Goal: Task Accomplishment & Management: Manage account settings

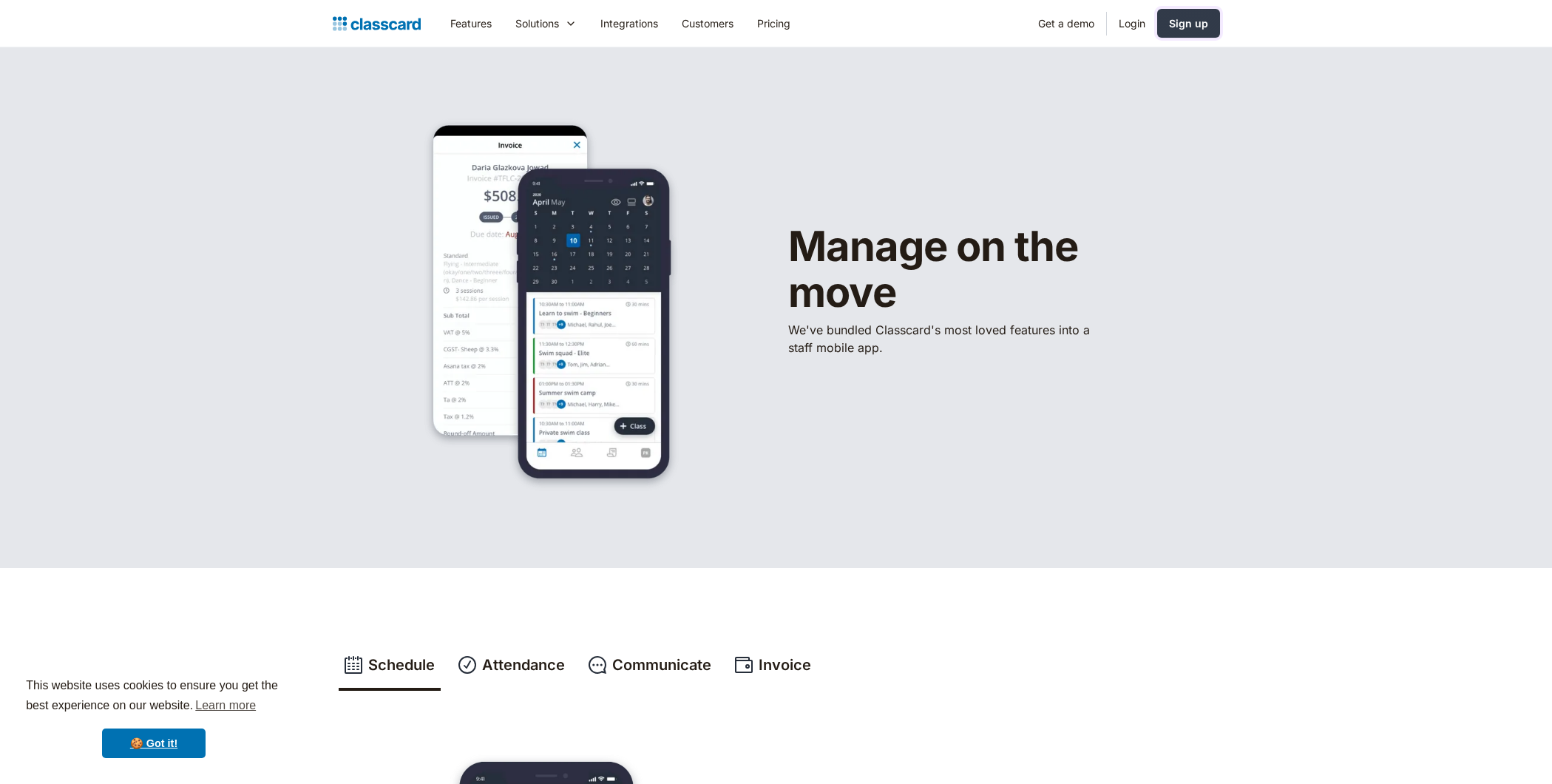
click at [1197, 24] on div "Sign up" at bounding box center [1188, 23] width 39 height 15
click at [1140, 24] on link "Login" at bounding box center [1132, 24] width 50 height 34
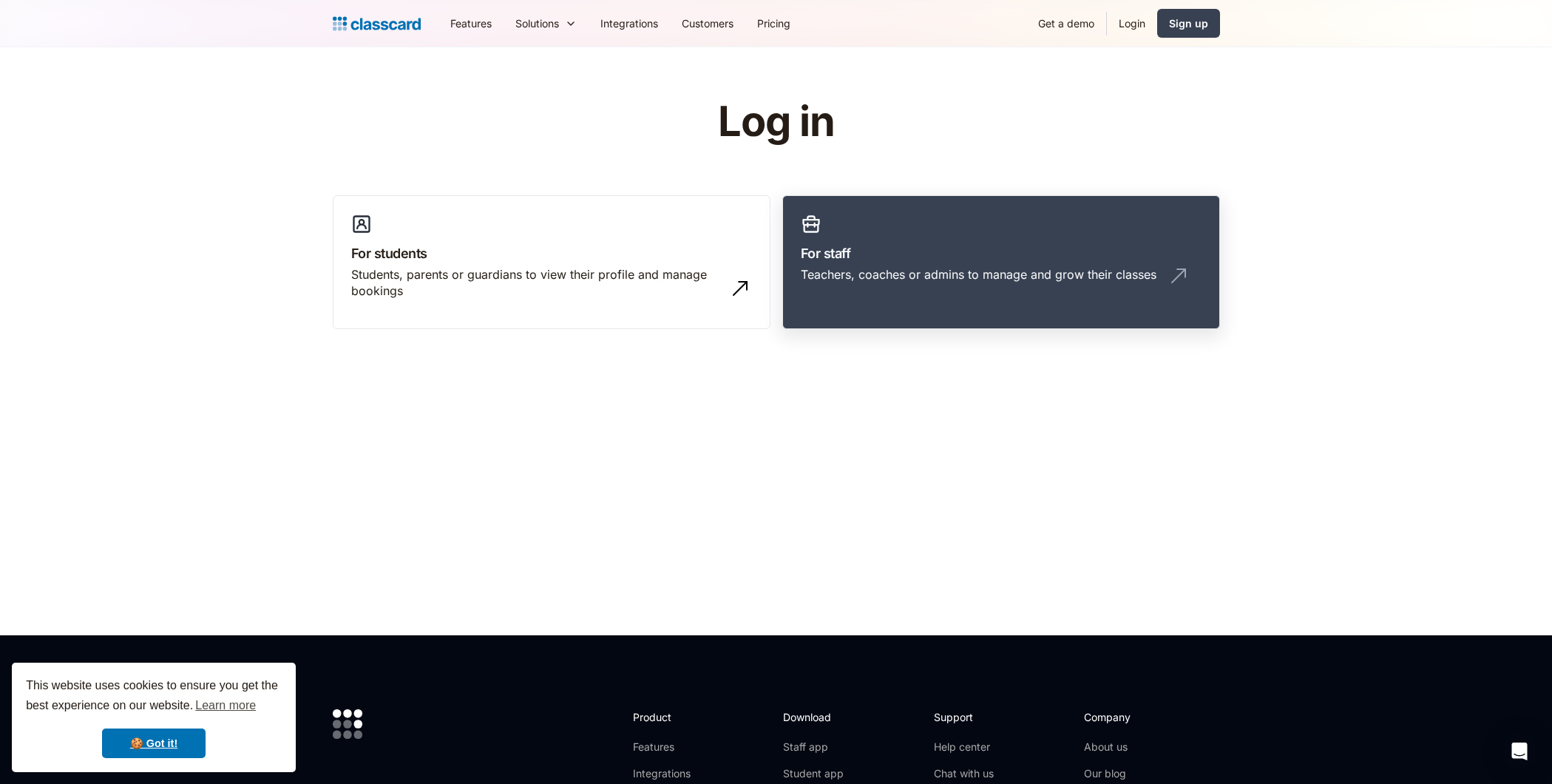
click at [877, 289] on div "Teachers, coaches or admins to manage and grow their classes" at bounding box center [1001, 280] width 400 height 28
